Goal: Information Seeking & Learning: Learn about a topic

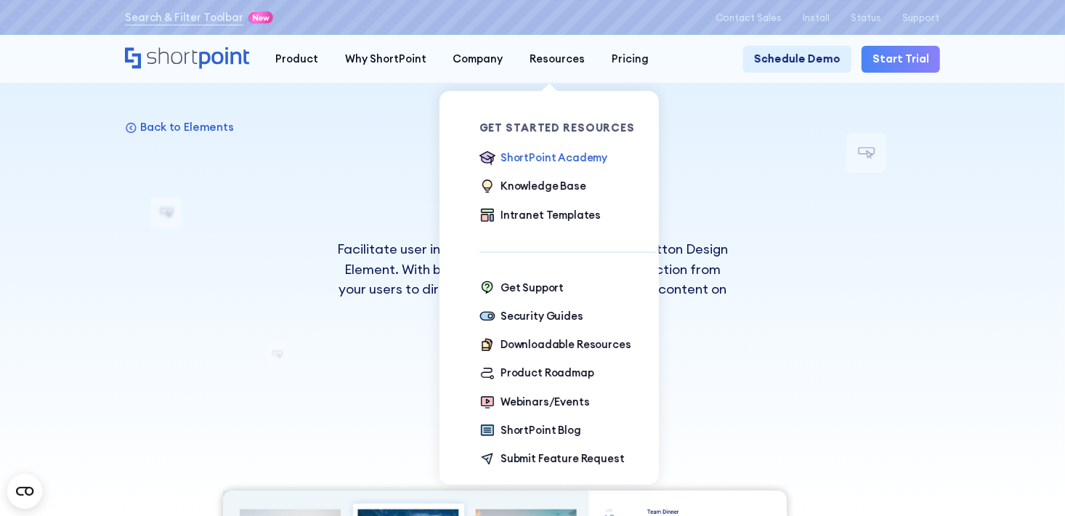
click at [539, 156] on div "ShortPoint Academy" at bounding box center [554, 158] width 107 height 16
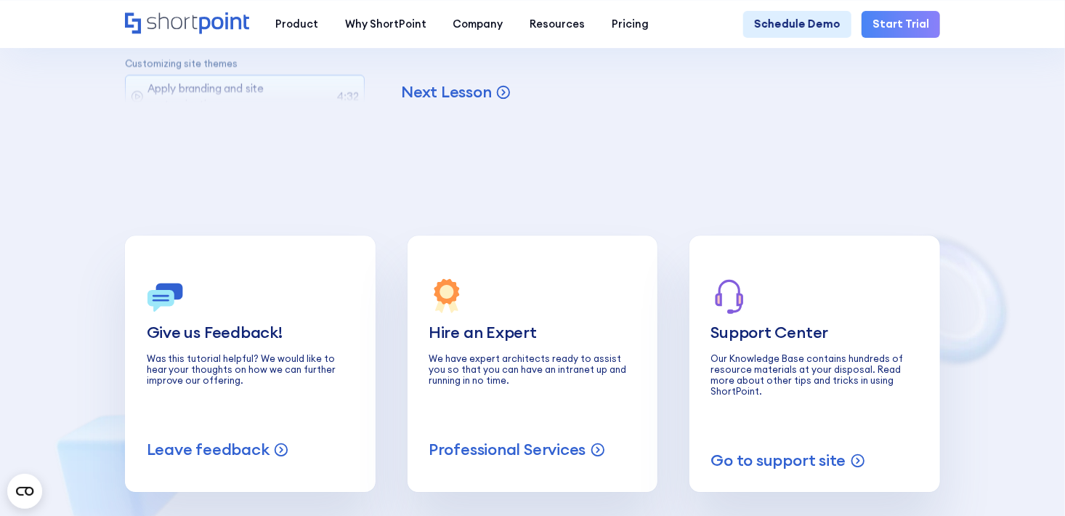
scroll to position [4884, 0]
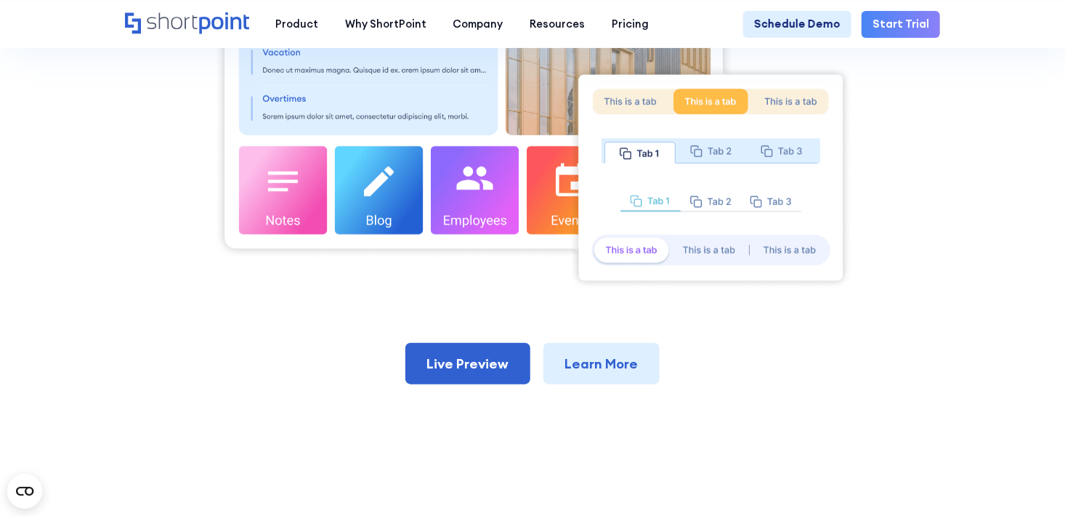
scroll to position [610, 0]
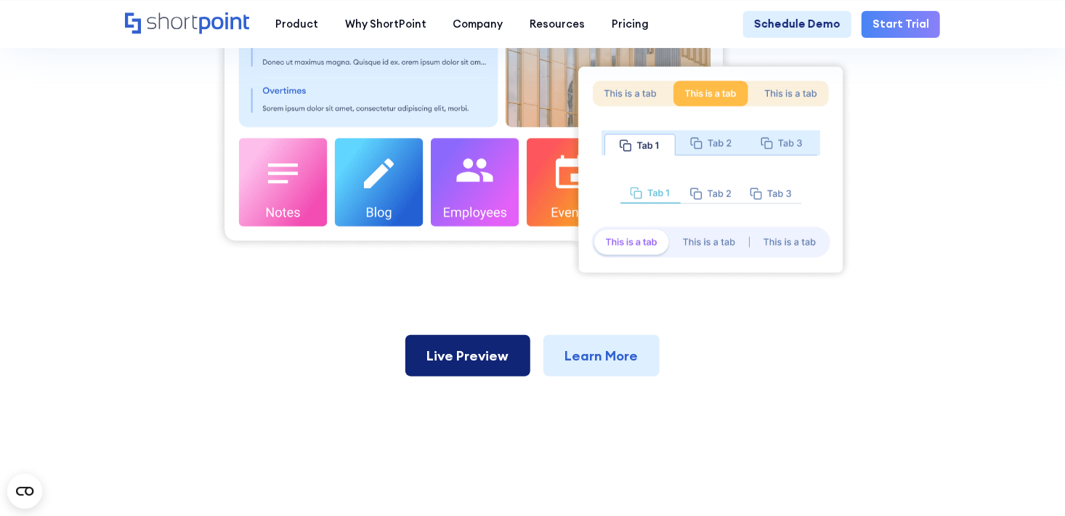
click at [482, 374] on link "Live Preview" at bounding box center [468, 355] width 125 height 41
